Goal: Information Seeking & Learning: Learn about a topic

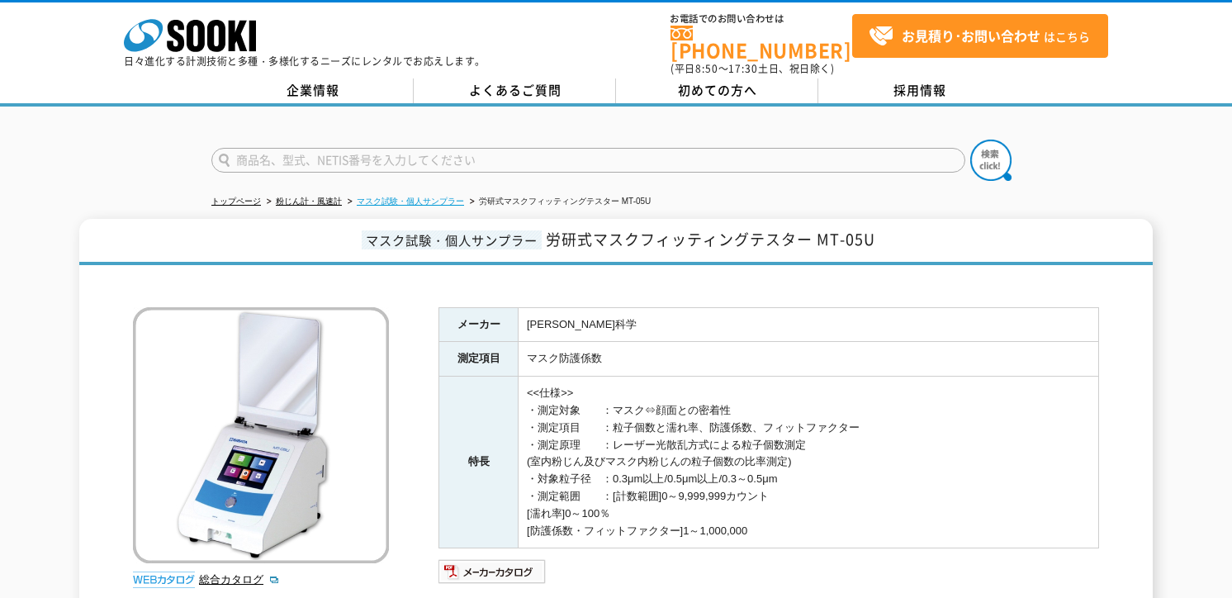
click at [452, 196] on link "マスク試験・個人サンプラー" at bounding box center [410, 200] width 107 height 9
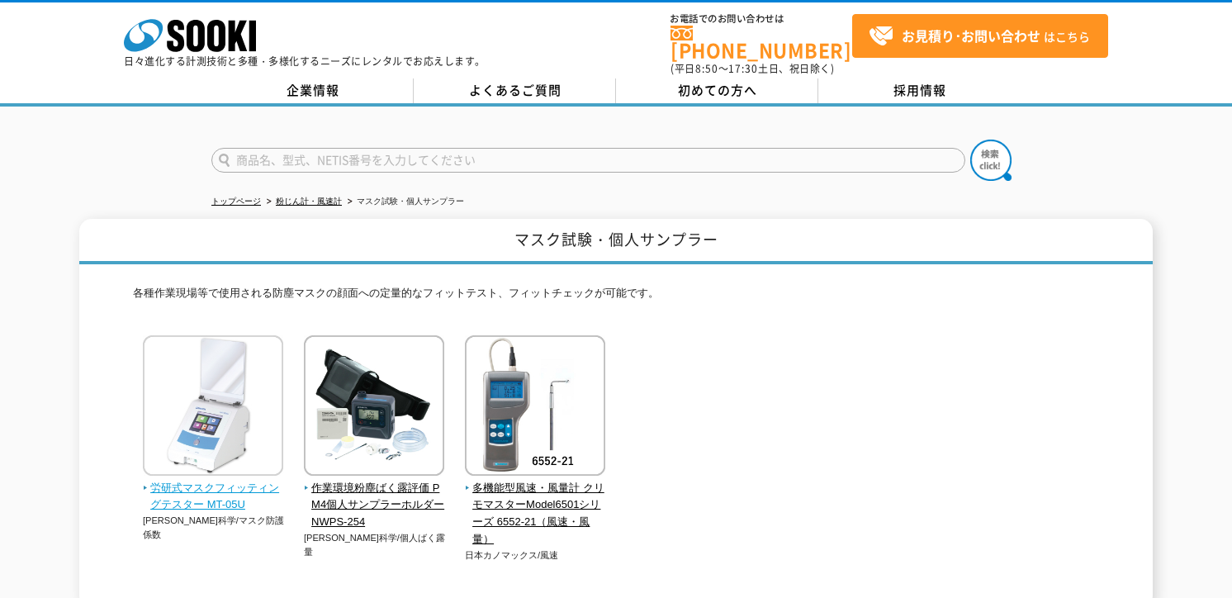
click at [231, 480] on span "労研式マスクフィッティングテスター MT-05U" at bounding box center [213, 497] width 141 height 35
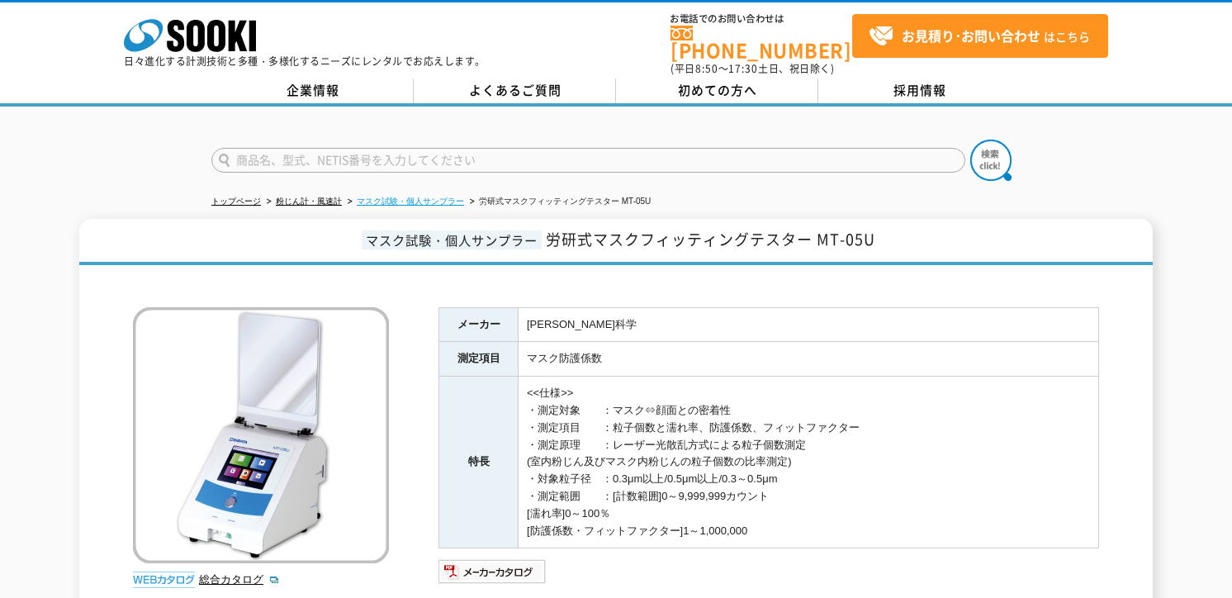
click at [433, 196] on link "マスク試験・個人サンプラー" at bounding box center [410, 200] width 107 height 9
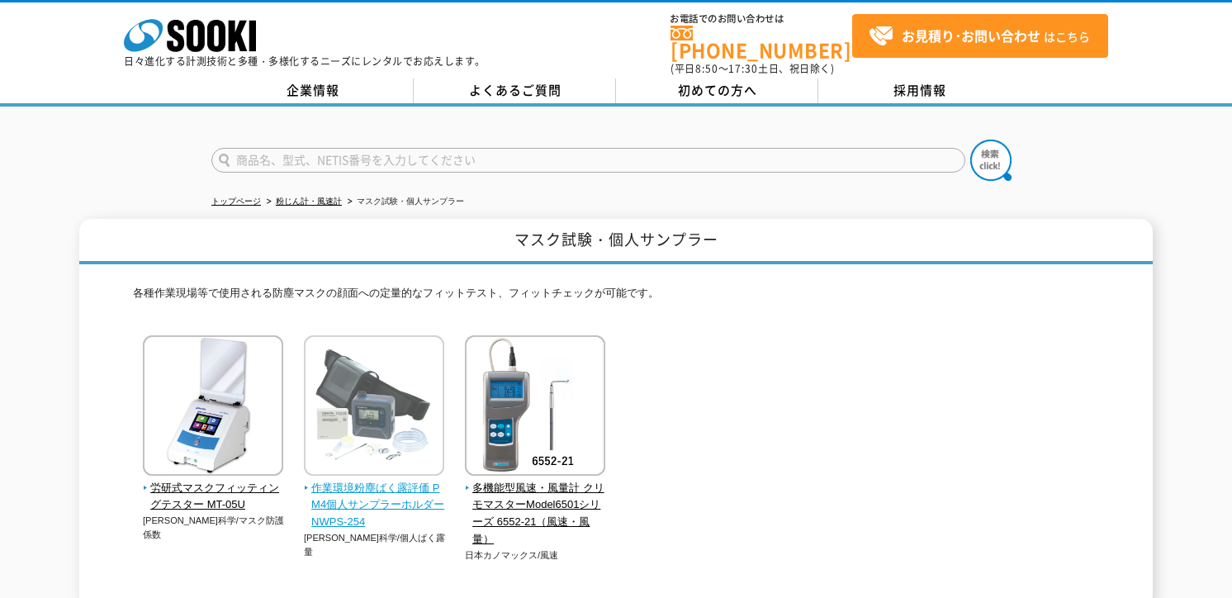
click at [395, 494] on span "作業環境粉塵ばく露評価 PM4個人サンプラーホルダー NWPS-254" at bounding box center [374, 505] width 141 height 51
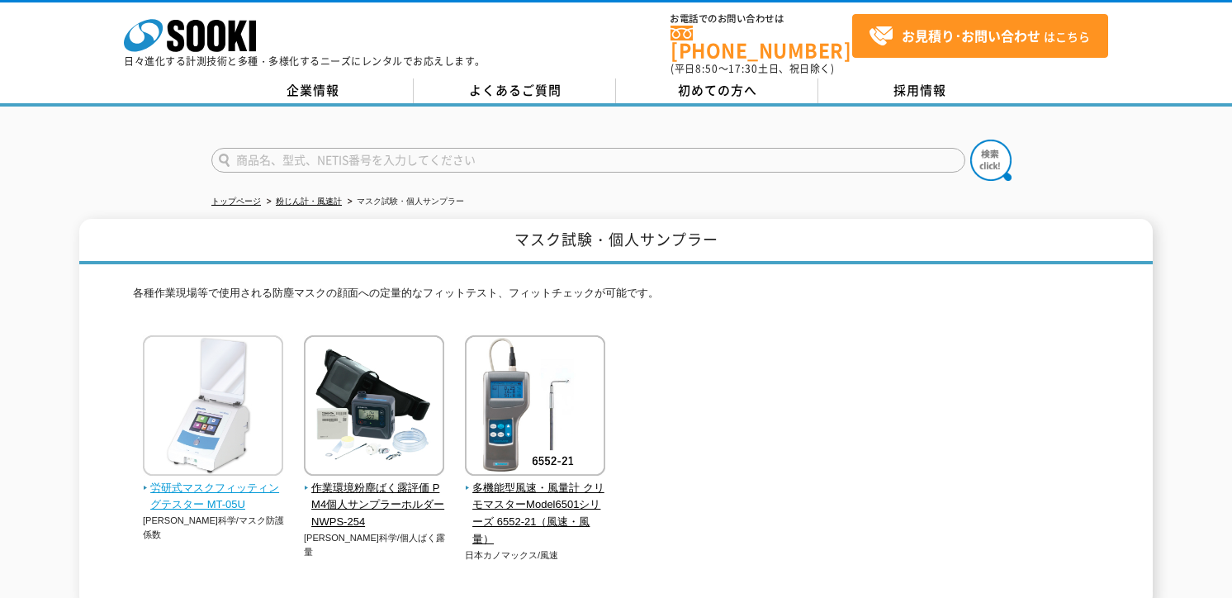
click at [195, 494] on span "労研式マスクフィッティングテスター MT-05U" at bounding box center [213, 497] width 141 height 35
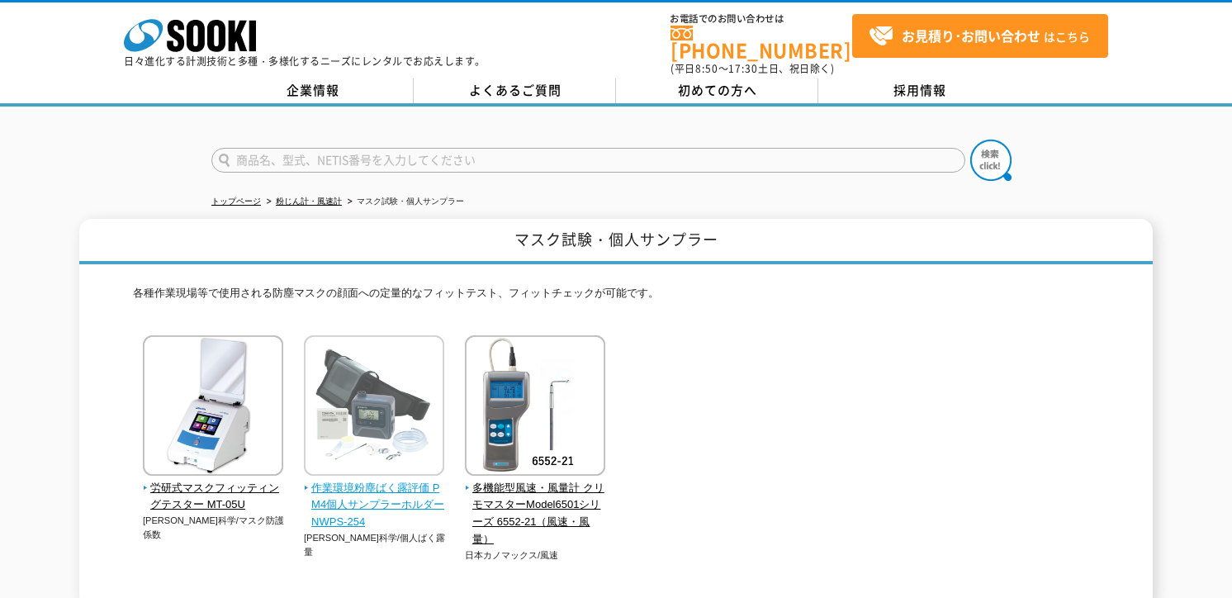
click at [339, 453] on img at bounding box center [374, 407] width 140 height 144
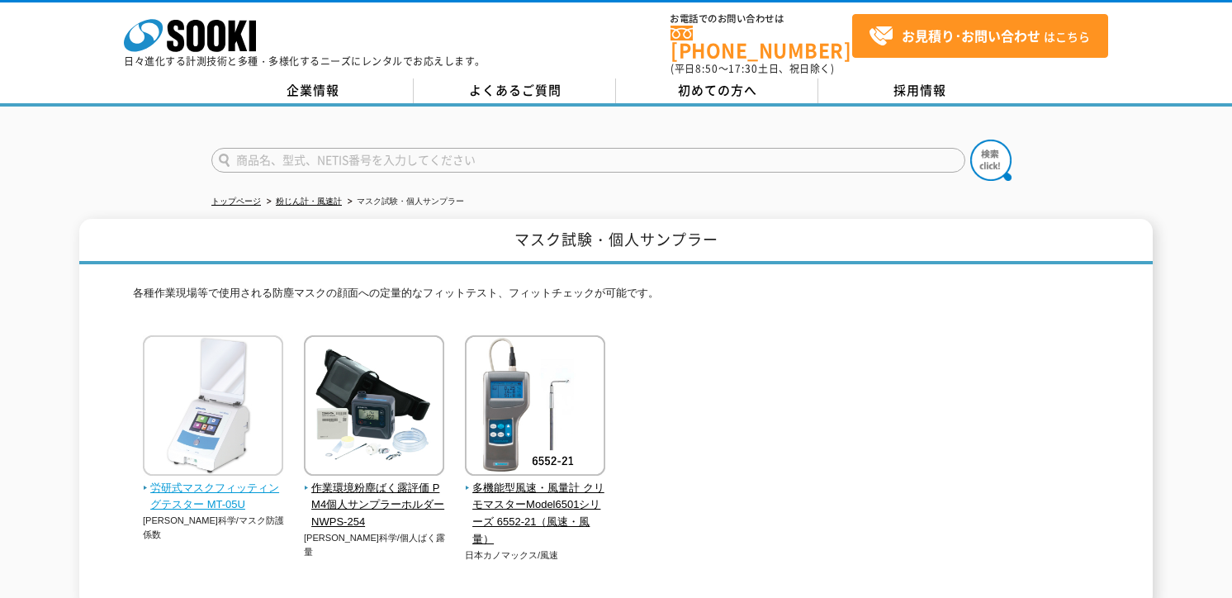
click at [223, 427] on img at bounding box center [213, 407] width 140 height 144
